Goal: Navigation & Orientation: Understand site structure

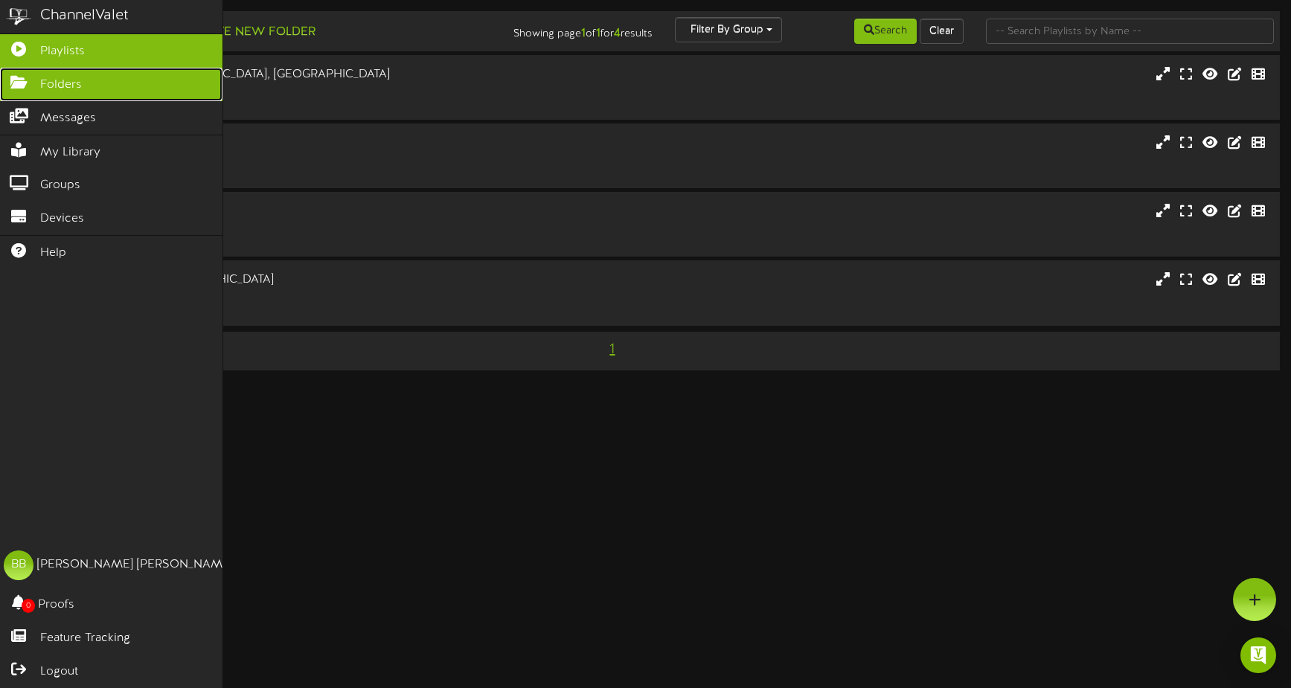
click at [100, 80] on link "Folders" at bounding box center [111, 84] width 222 height 33
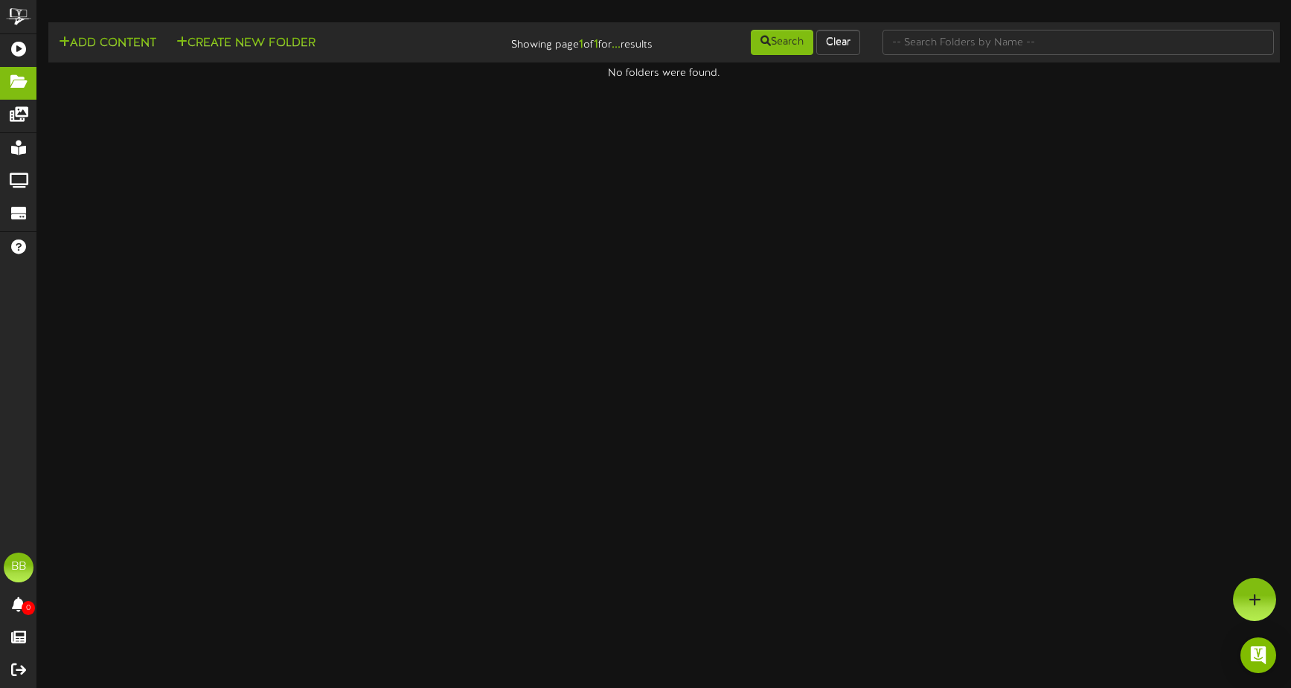
click at [415, 81] on html "ChannelValet Playlists Folders Messages My Library Groups Devices Help BB [PERS…" at bounding box center [645, 40] width 1291 height 81
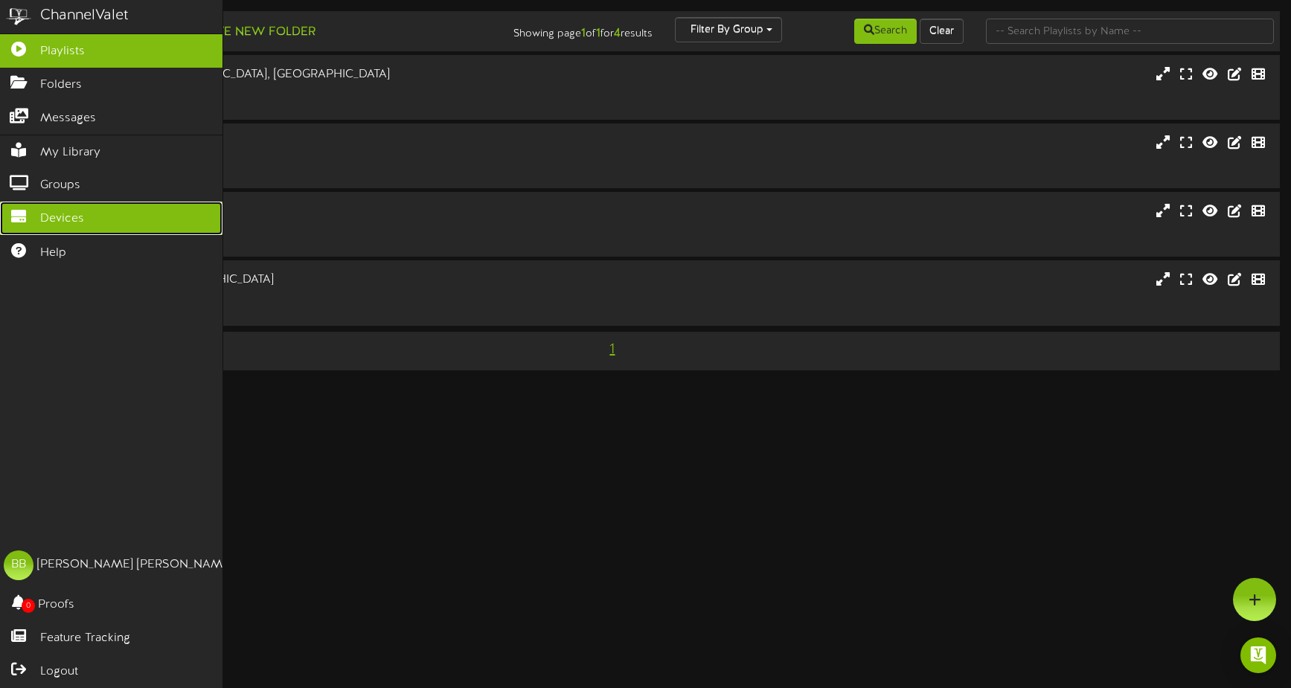
click at [25, 228] on link "Devices" at bounding box center [111, 218] width 222 height 33
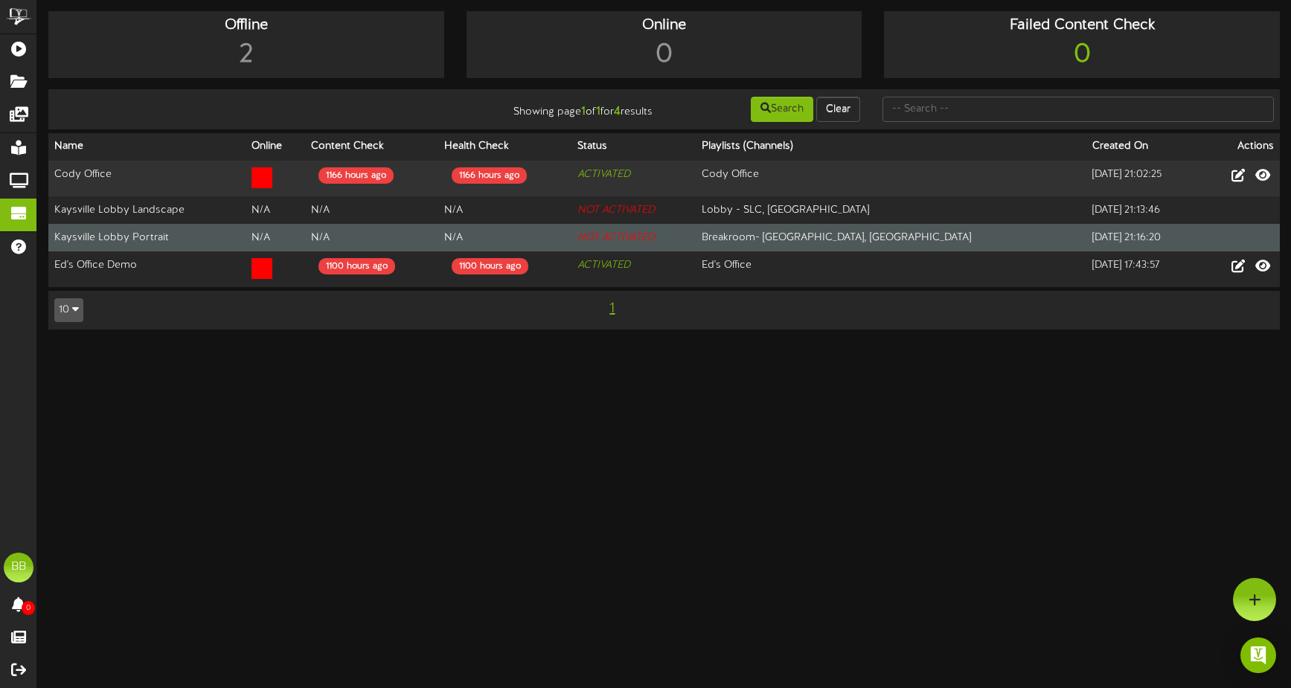
click at [904, 244] on td "Breakroom- [GEOGRAPHIC_DATA], [GEOGRAPHIC_DATA]" at bounding box center [891, 238] width 391 height 28
click at [103, 243] on td "Kaysville Lobby Portrait" at bounding box center [146, 238] width 197 height 28
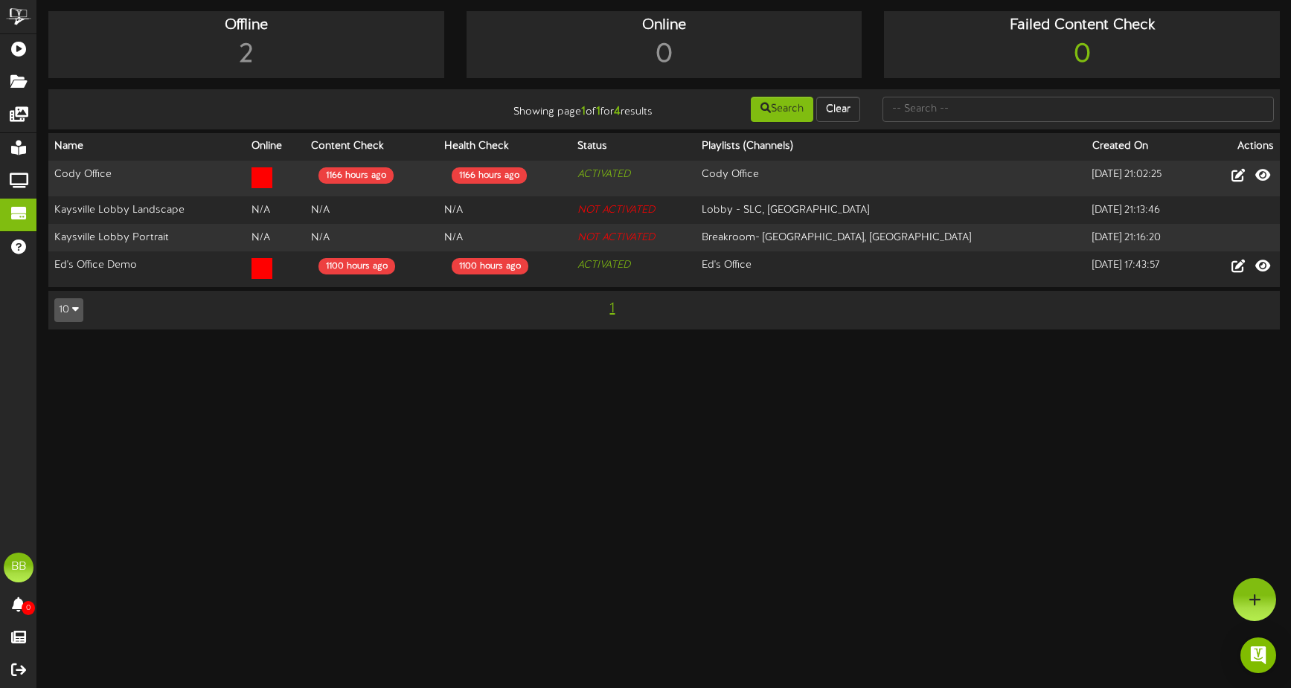
click at [145, 344] on html "ChannelValet Playlists Folders Messages My Library Groups Devices Help BB [PERS…" at bounding box center [645, 172] width 1291 height 344
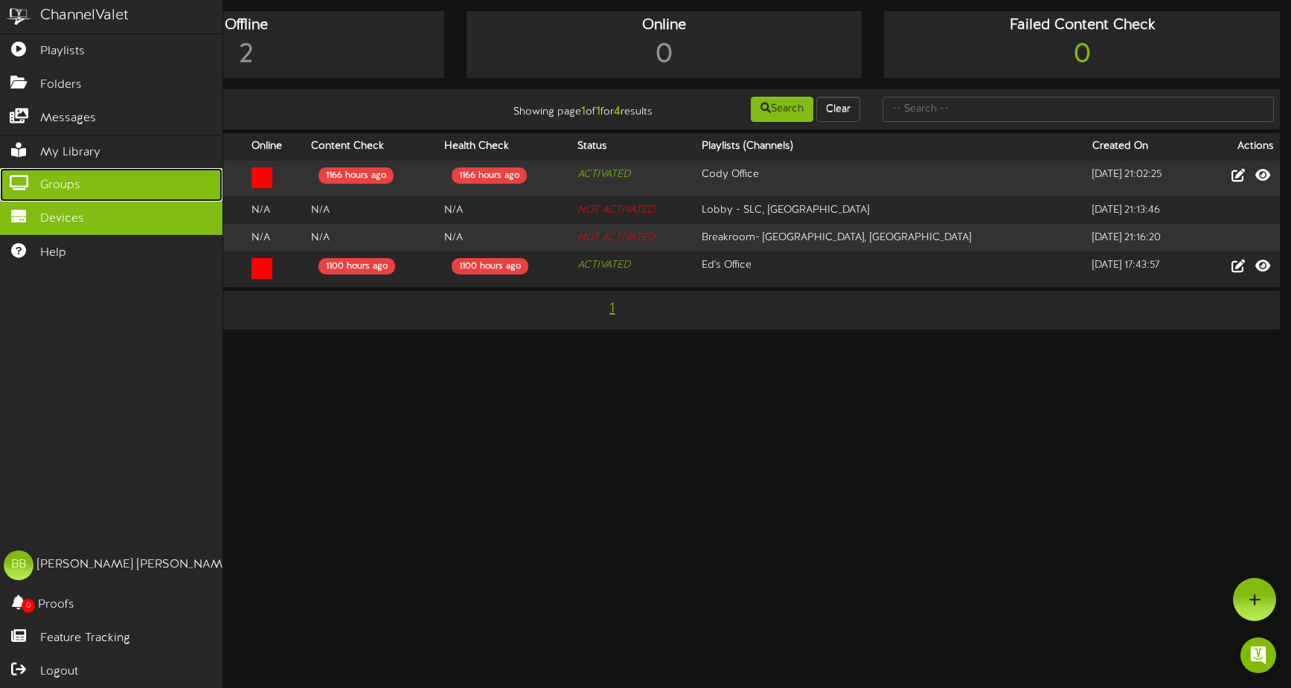
click at [22, 183] on icon at bounding box center [18, 181] width 37 height 11
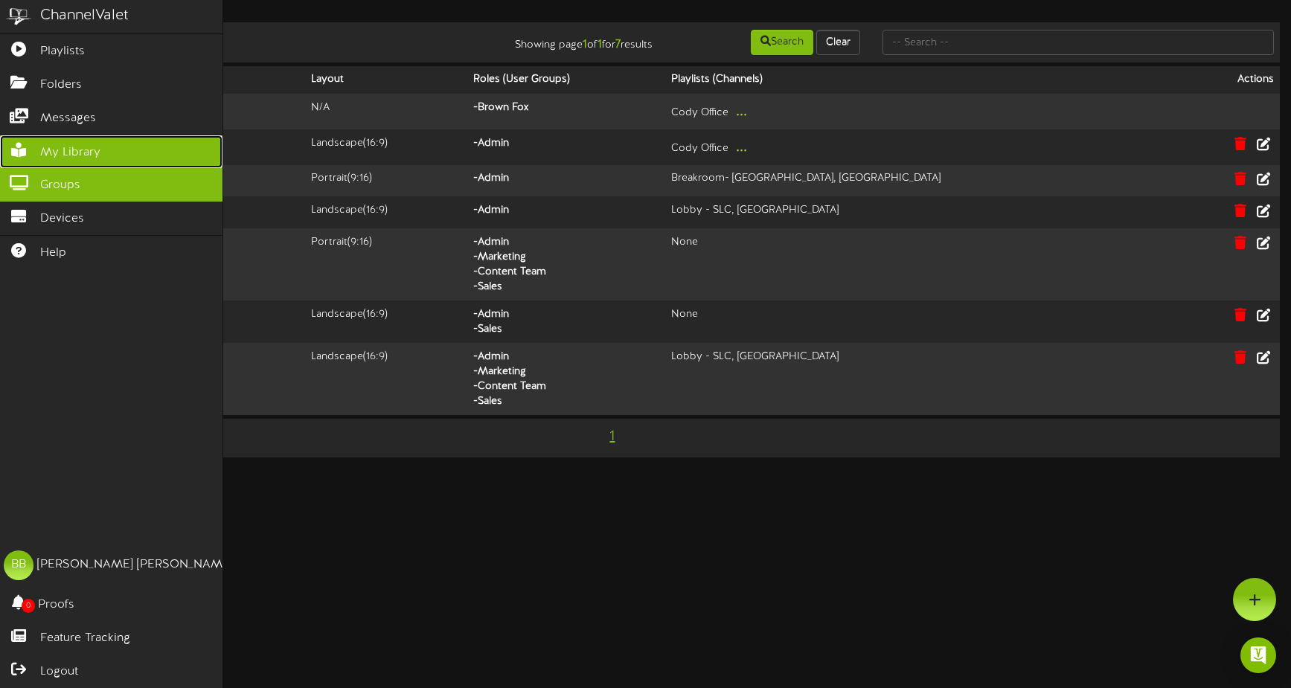
click at [100, 153] on span "My Library" at bounding box center [70, 152] width 60 height 17
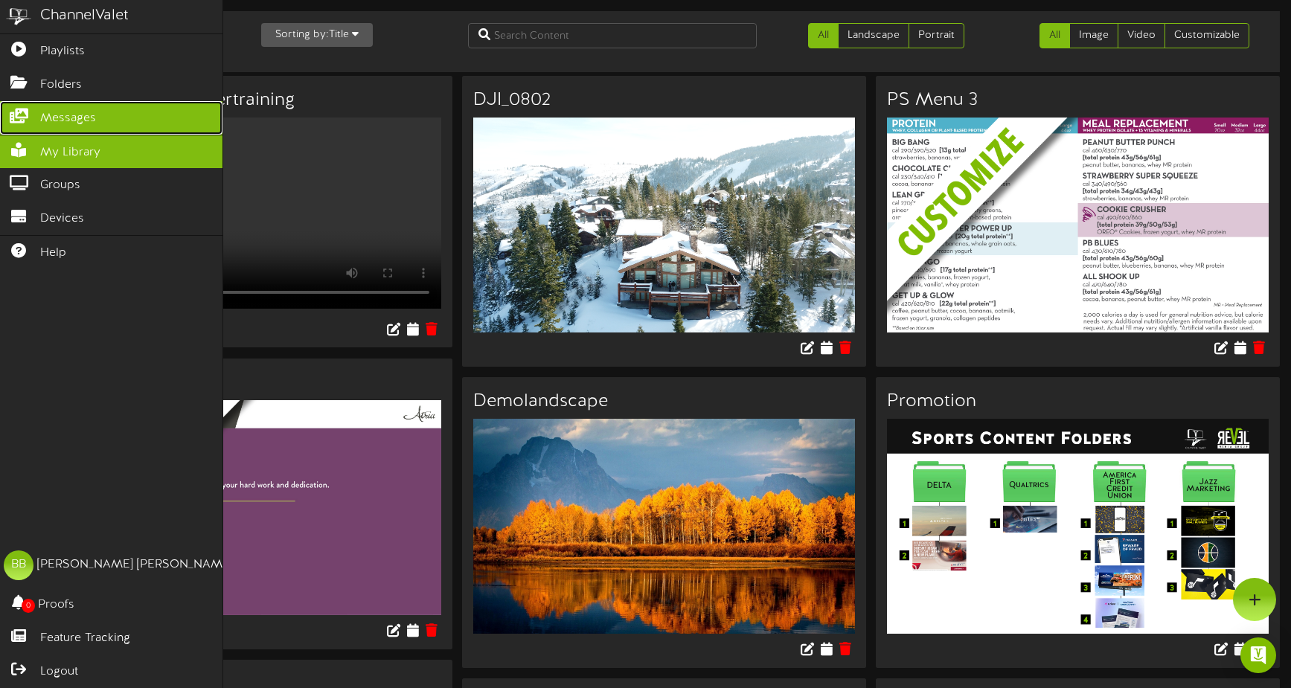
click at [28, 115] on icon at bounding box center [18, 114] width 37 height 11
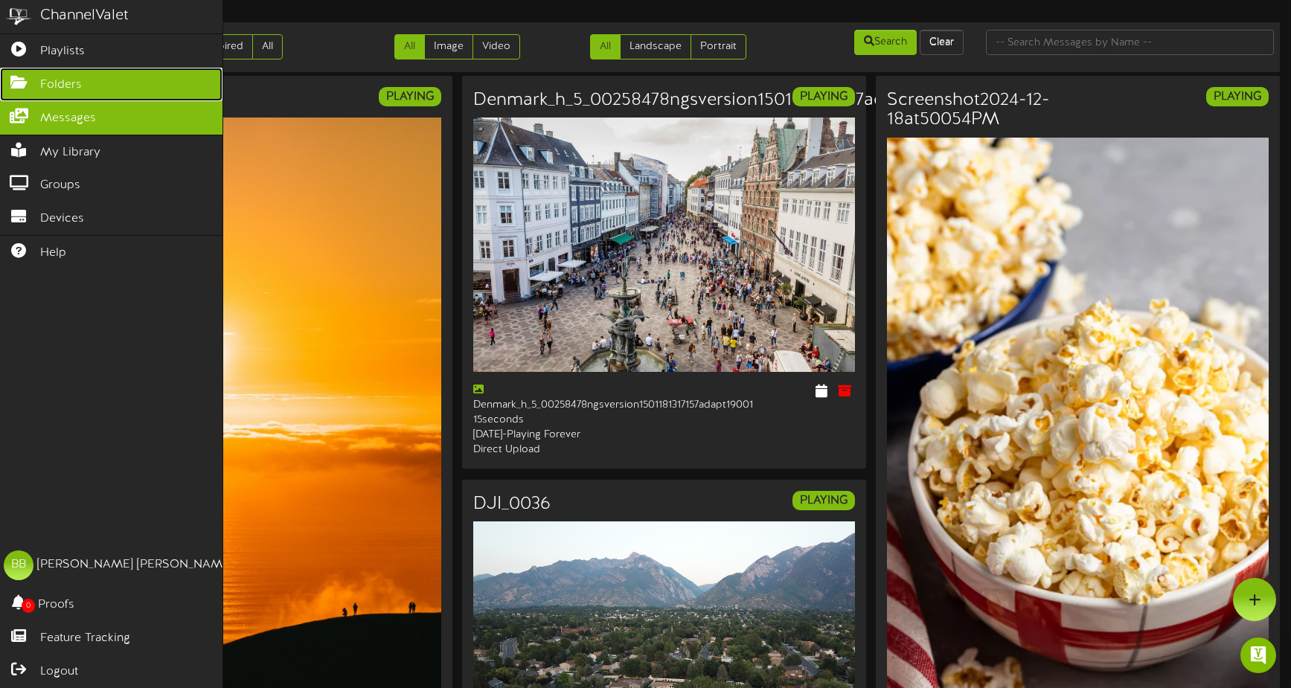
click at [26, 85] on icon at bounding box center [18, 80] width 37 height 11
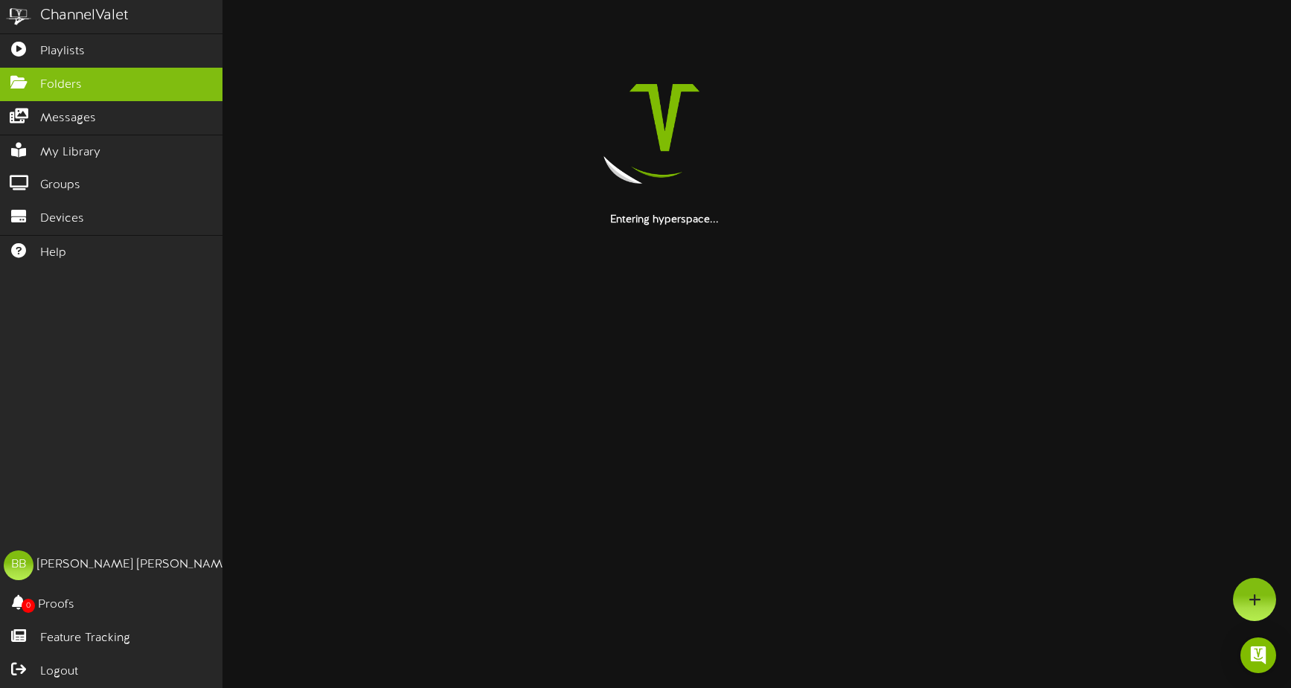
click at [48, 33] on div "ChannelValet" at bounding box center [111, 16] width 222 height 33
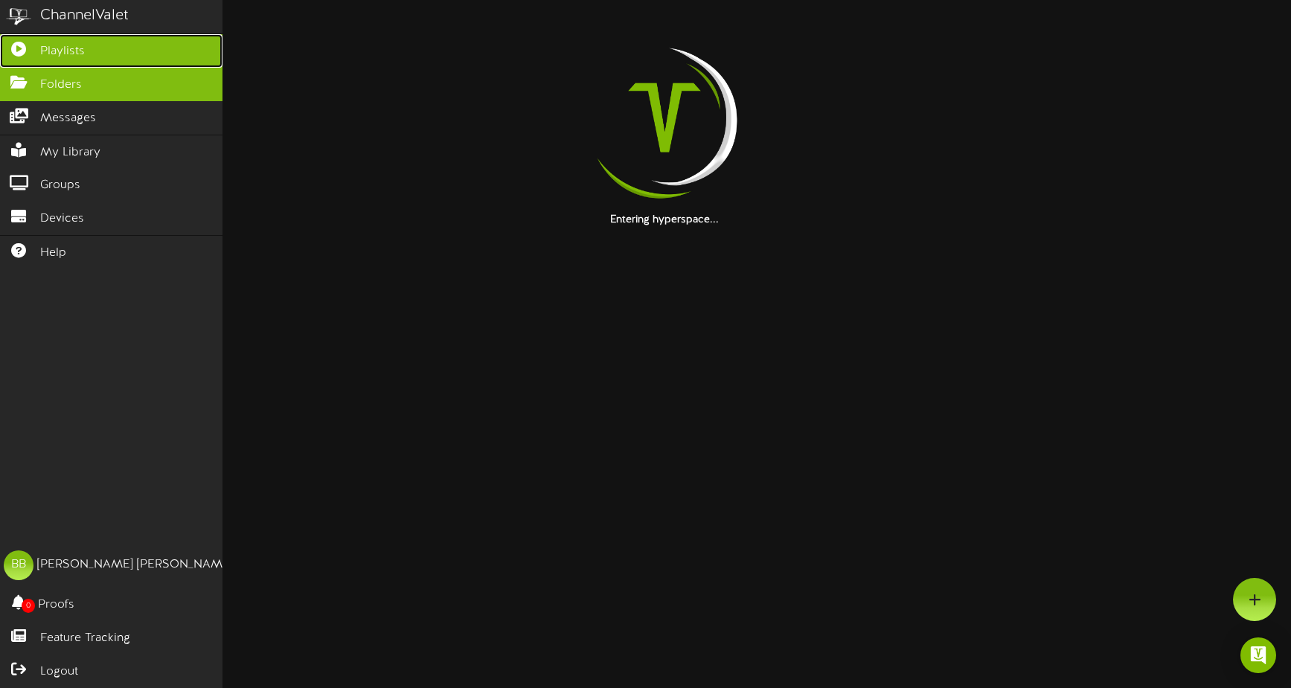
click at [51, 52] on span "Playlists" at bounding box center [62, 51] width 45 height 17
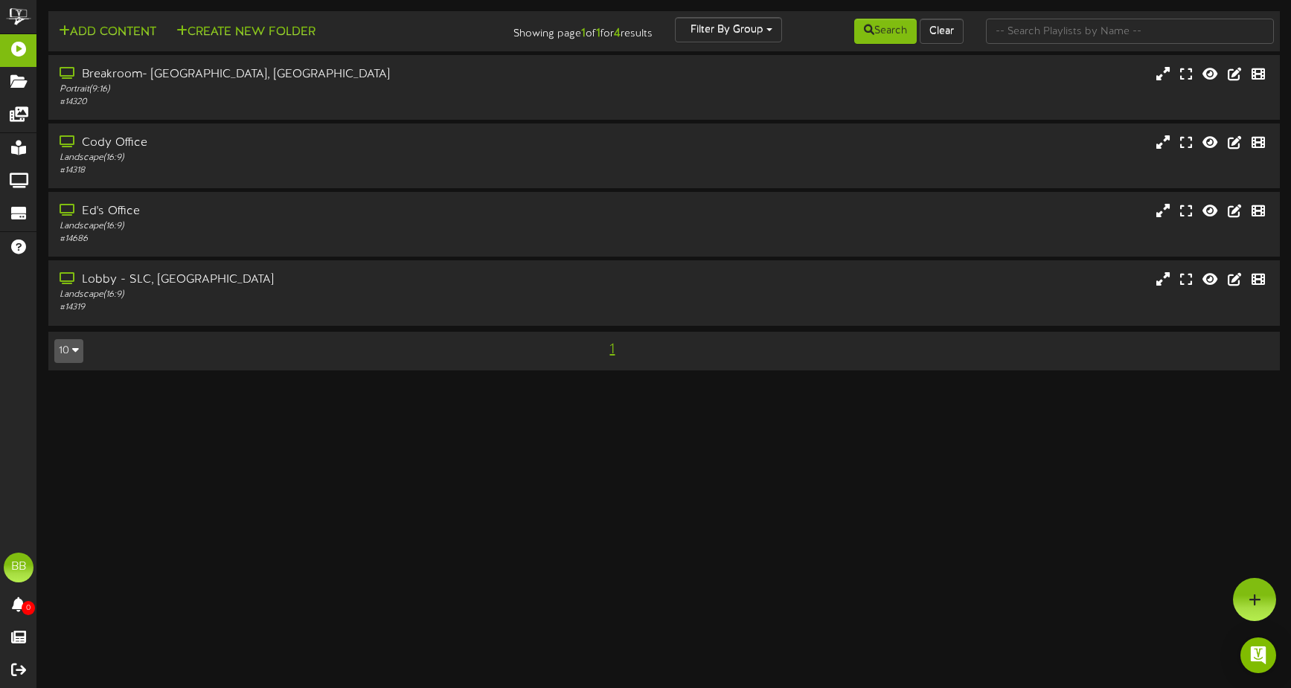
click at [358, 385] on html "ChannelValet Playlists Folders Messages My Library Groups Devices Help BB [PERS…" at bounding box center [645, 192] width 1291 height 385
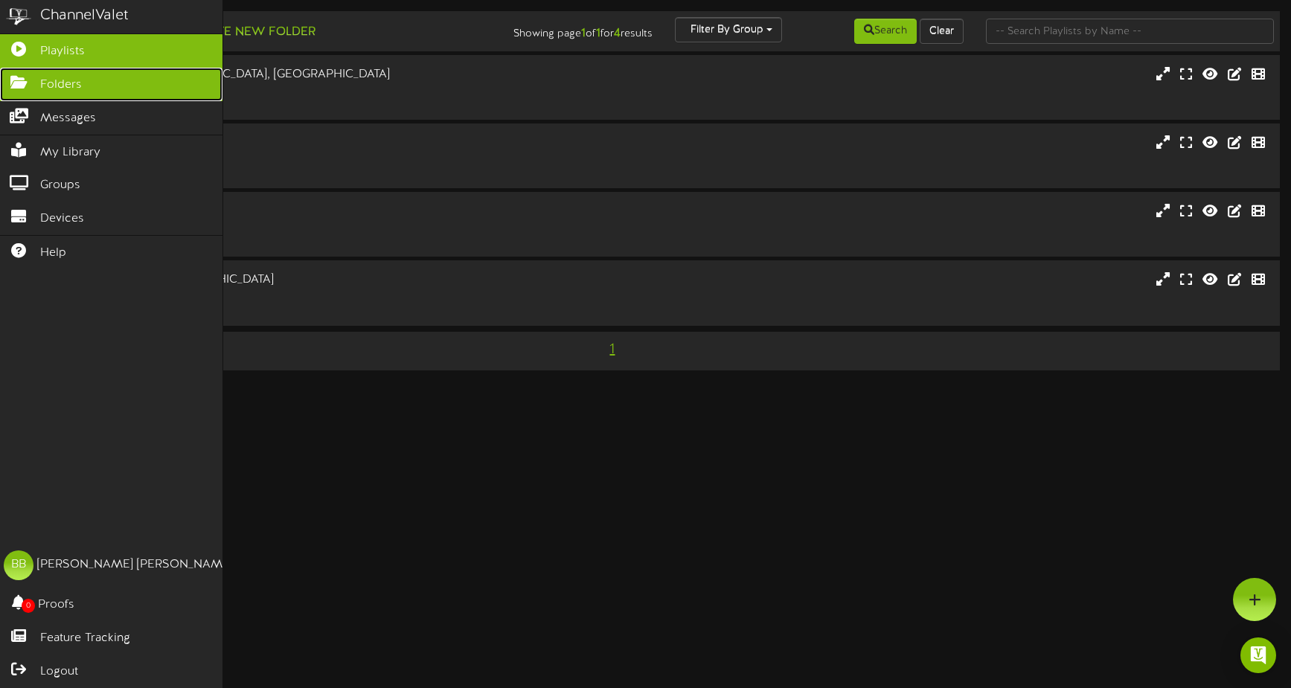
click at [13, 79] on icon at bounding box center [18, 80] width 37 height 11
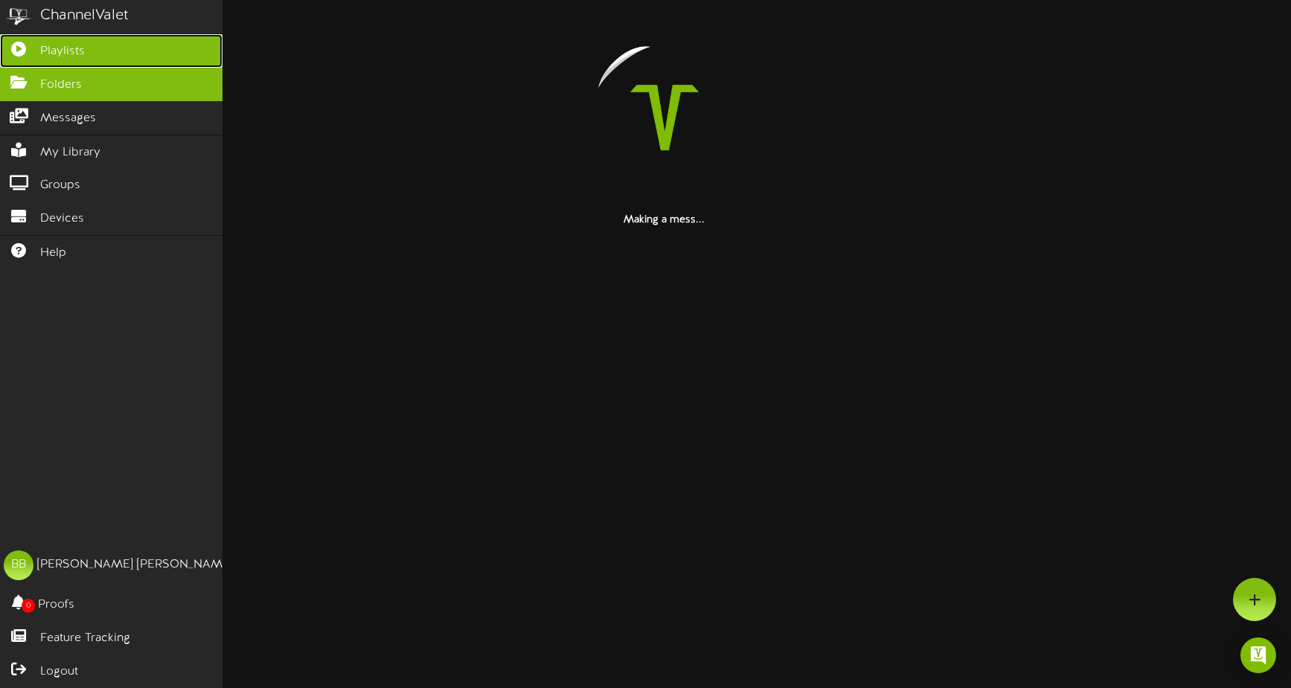
click at [51, 56] on span "Playlists" at bounding box center [62, 51] width 45 height 17
